Goal: Information Seeking & Learning: Find specific fact

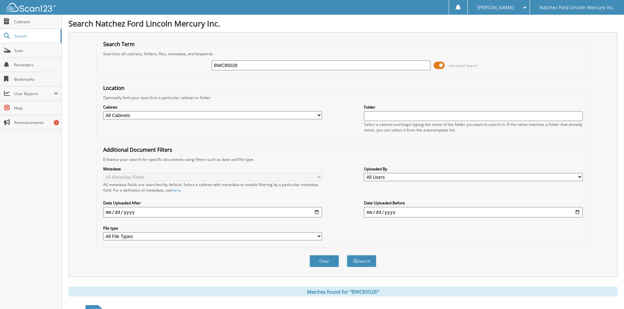
drag, startPoint x: 243, startPoint y: 65, endPoint x: 193, endPoint y: 72, distance: 50.5
click at [193, 72] on div "BWC85028 Advanced Search" at bounding box center [343, 66] width 486 height 18
type input "mt1758"
click at [362, 263] on button "Search" at bounding box center [361, 261] width 29 height 12
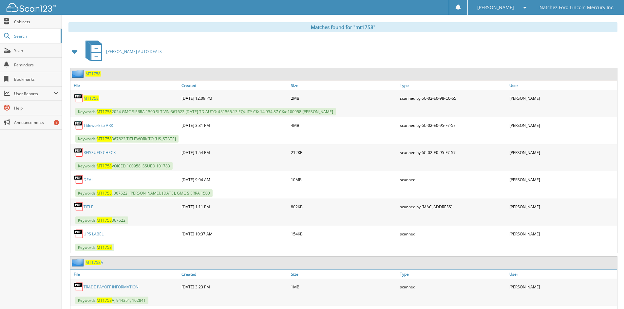
scroll to position [276, 0]
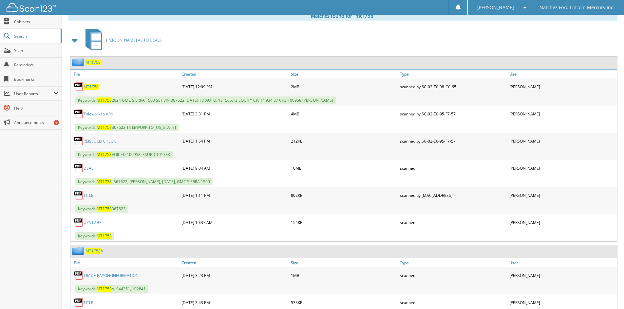
click at [90, 169] on link "DEAL" at bounding box center [88, 169] width 10 height 6
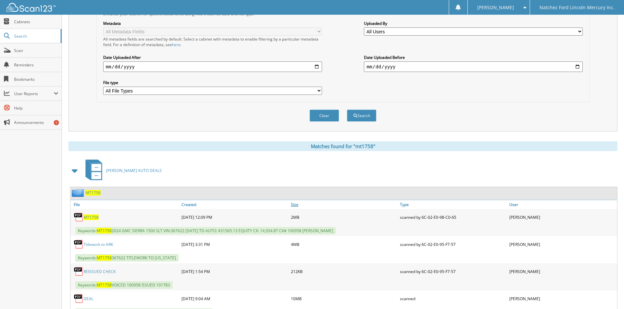
scroll to position [0, 0]
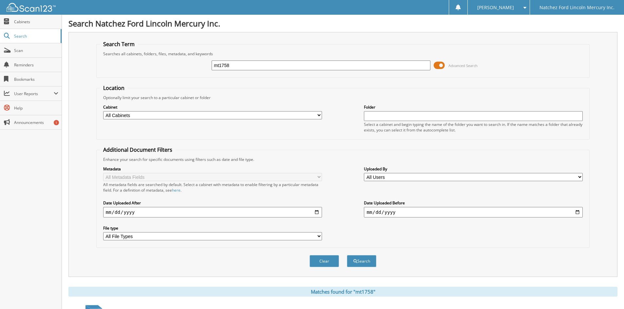
drag, startPoint x: 242, startPoint y: 67, endPoint x: 193, endPoint y: 70, distance: 48.9
click at [193, 70] on div "mt1758 Advanced Search" at bounding box center [343, 66] width 486 height 18
type input "TT1646"
click at [357, 261] on button "Search" at bounding box center [361, 261] width 29 height 12
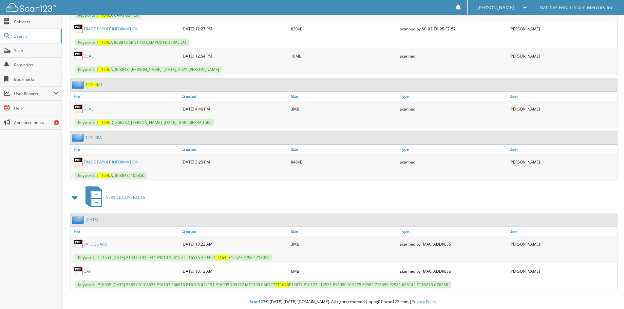
scroll to position [497, 0]
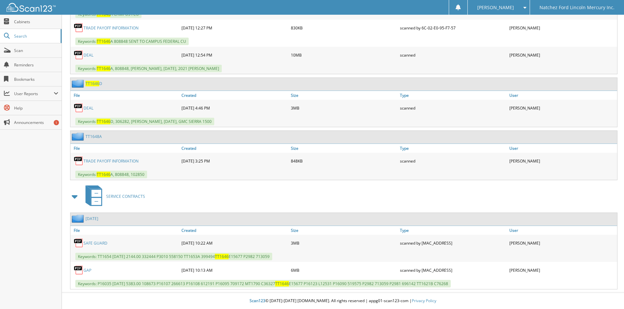
click at [87, 271] on link "GAP" at bounding box center [87, 271] width 8 height 6
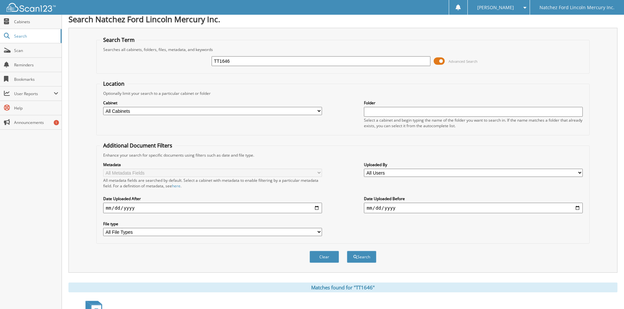
scroll to position [0, 0]
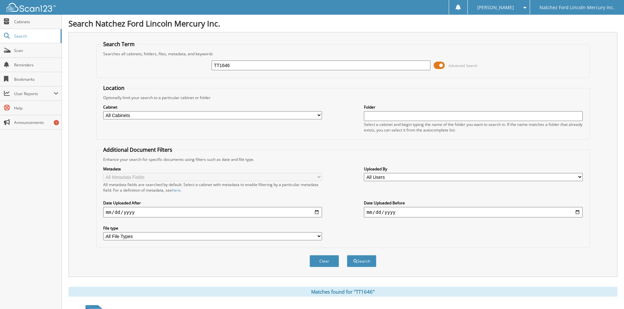
drag, startPoint x: 232, startPoint y: 65, endPoint x: 205, endPoint y: 67, distance: 27.9
click at [205, 67] on div "TT1646 Advanced Search" at bounding box center [343, 66] width 486 height 18
type input "G5771A"
click at [363, 263] on button "Search" at bounding box center [361, 261] width 29 height 12
drag, startPoint x: 240, startPoint y: 66, endPoint x: 187, endPoint y: 66, distance: 53.4
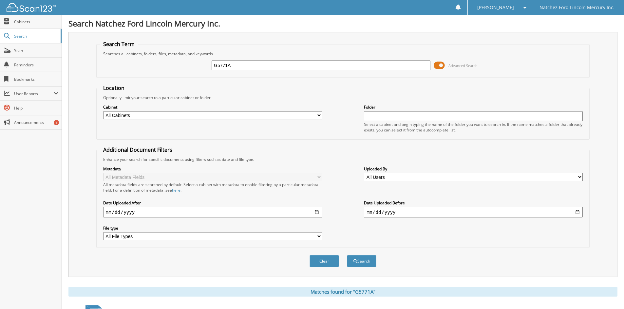
click at [187, 66] on div "G5771A Advanced Search" at bounding box center [343, 66] width 486 height 18
type input "P16026"
click at [362, 260] on button "Search" at bounding box center [361, 261] width 29 height 12
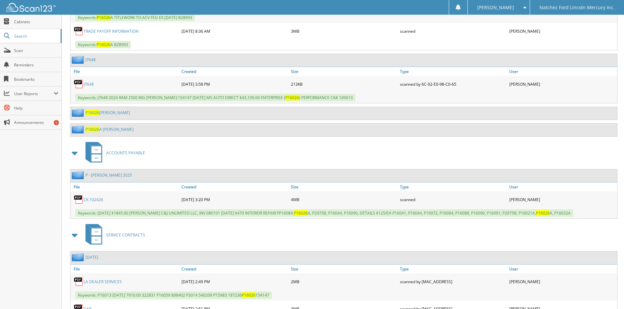
scroll to position [669, 0]
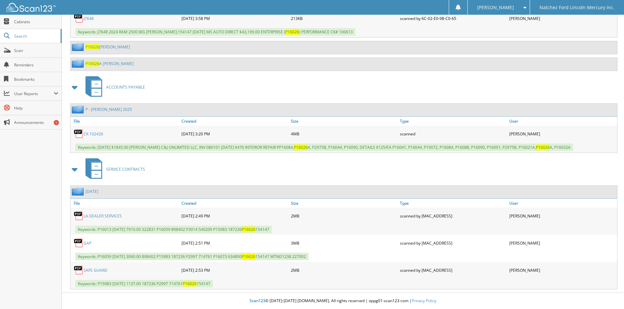
click at [109, 216] on link "LA DEALER SERVICES" at bounding box center [102, 216] width 38 height 6
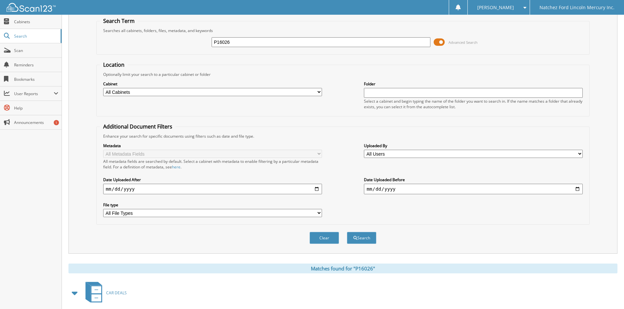
scroll to position [0, 0]
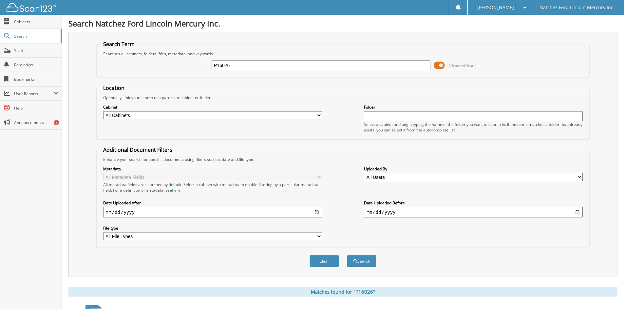
drag, startPoint x: 233, startPoint y: 66, endPoint x: 202, endPoint y: 68, distance: 31.1
click at [202, 68] on div "P16026 Advanced Search" at bounding box center [343, 66] width 486 height 18
type input "MT1758"
click at [356, 261] on span "submit" at bounding box center [355, 262] width 4 height 4
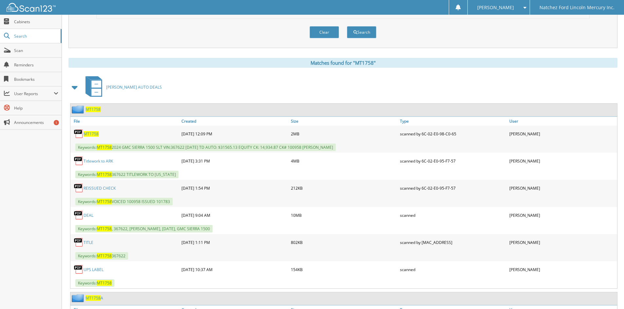
scroll to position [309, 0]
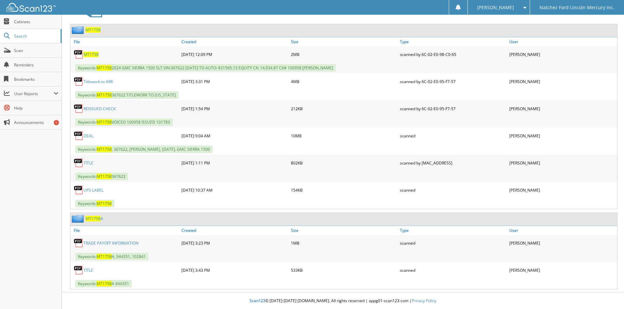
click at [84, 136] on link "DEAL" at bounding box center [88, 136] width 10 height 6
click at [87, 137] on link "DEAL" at bounding box center [88, 136] width 10 height 6
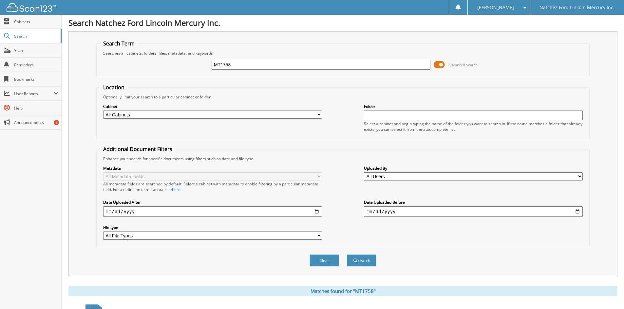
scroll to position [0, 0]
drag, startPoint x: 236, startPoint y: 66, endPoint x: 192, endPoint y: 65, distance: 44.5
click at [192, 65] on div "MT1758 Advanced Search" at bounding box center [343, 66] width 486 height 18
type input "TT1646"
click at [359, 260] on button "Search" at bounding box center [361, 261] width 29 height 12
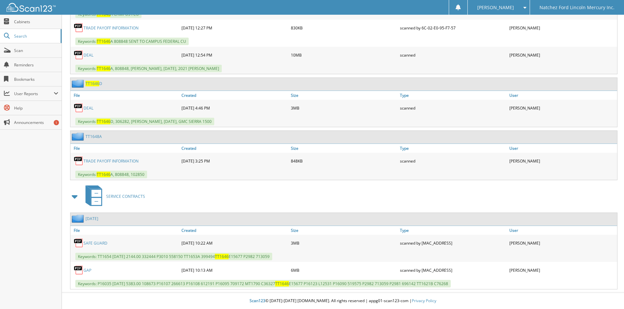
scroll to position [497, 0]
